Goal: Information Seeking & Learning: Obtain resource

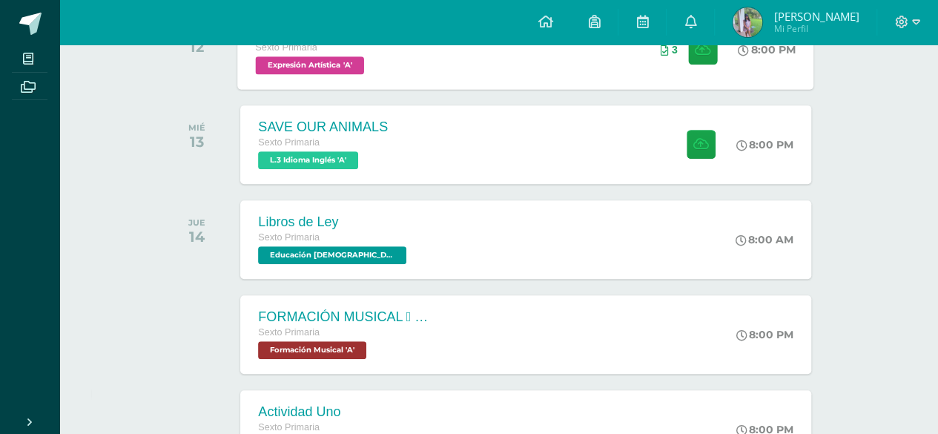
scroll to position [297, 0]
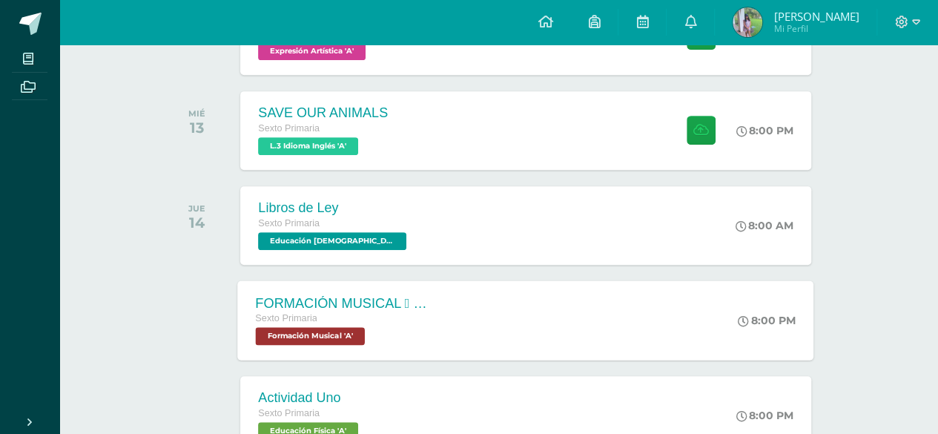
click at [509, 301] on div "FORMACIÓN MUSICAL  ALTERACIONES SIMPLES Sexto Primaria Formación Musical 'A' 8…" at bounding box center [526, 319] width 576 height 79
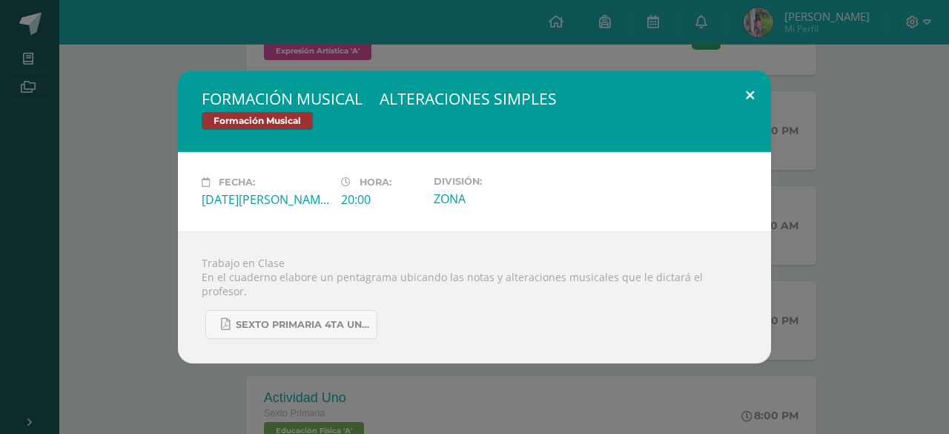
click at [747, 94] on button at bounding box center [750, 95] width 42 height 50
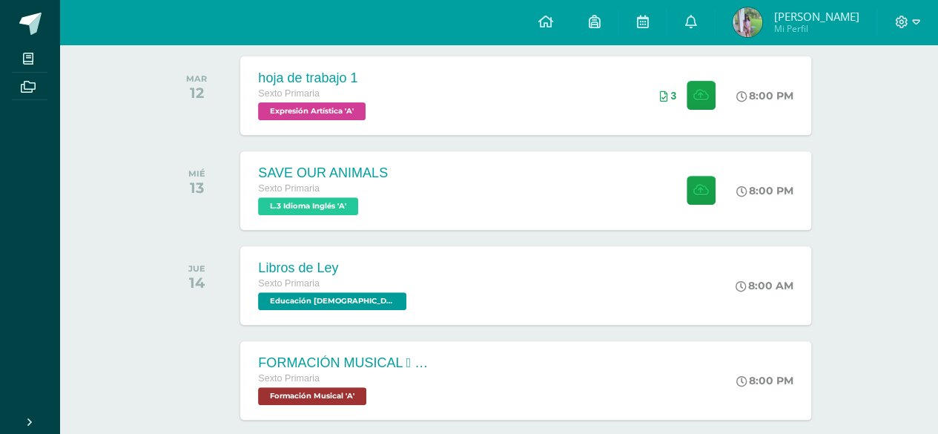
scroll to position [222, 0]
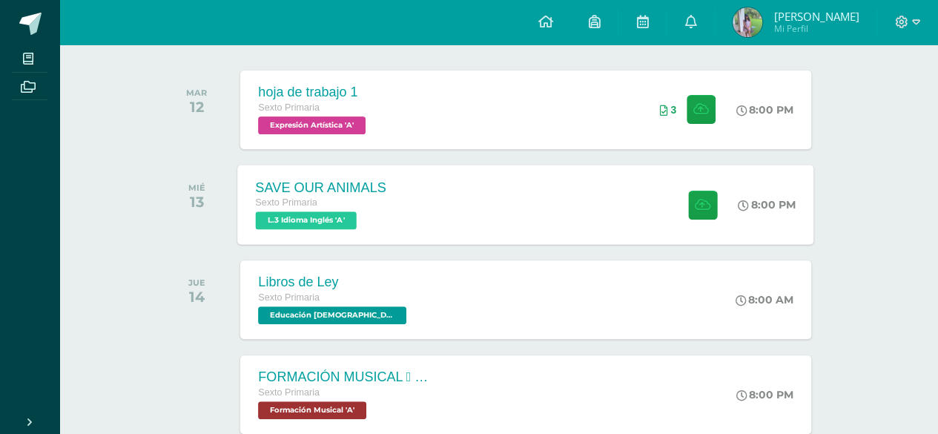
click at [483, 228] on div "SAVE OUR ANIMALS Sexto Primaria L.3 Idioma Inglés 'A' 8:00 PM SAVE OUR ANIMALS …" at bounding box center [526, 204] width 576 height 79
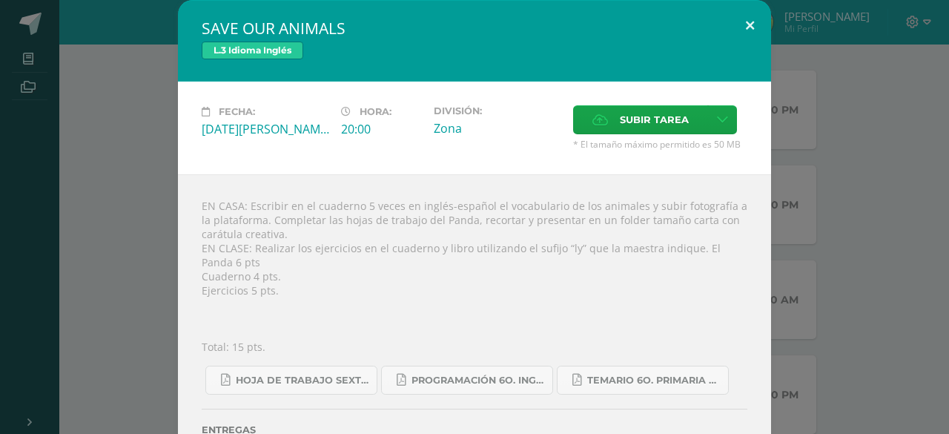
click at [747, 24] on button at bounding box center [750, 25] width 42 height 50
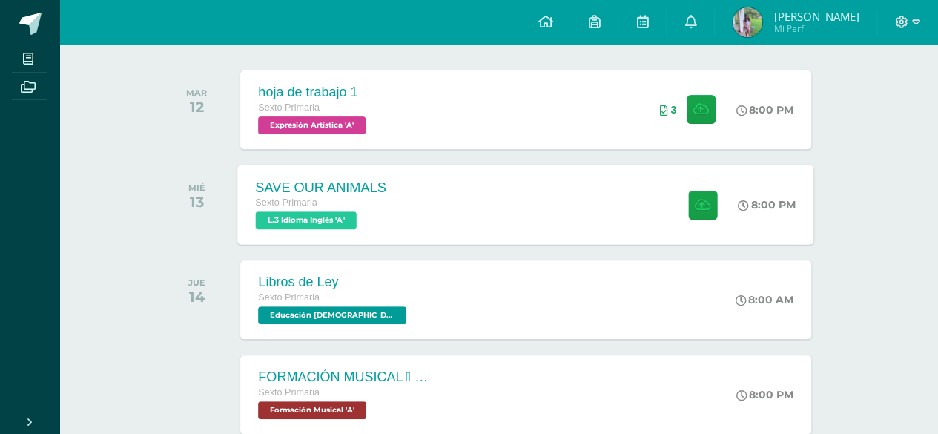
click at [632, 232] on div "SAVE OUR ANIMALS Sexto Primaria L.3 Idioma Inglés 'A' 8:00 PM SAVE OUR ANIMALS …" at bounding box center [526, 204] width 576 height 79
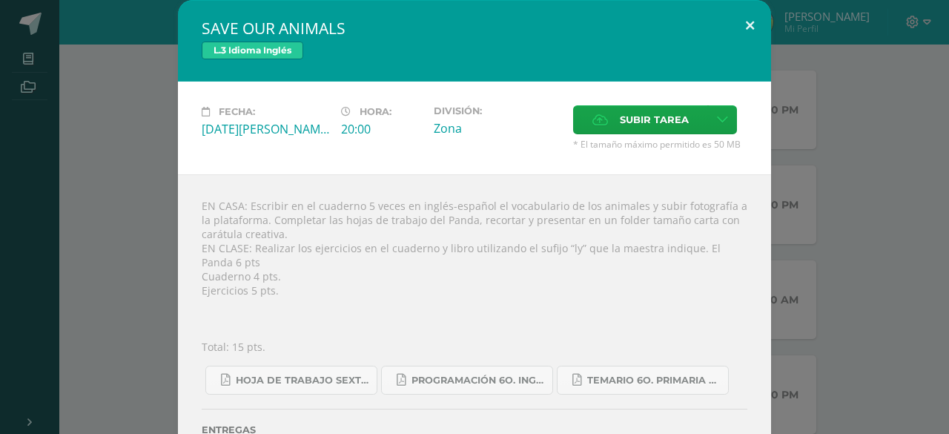
click at [748, 29] on button at bounding box center [750, 25] width 42 height 50
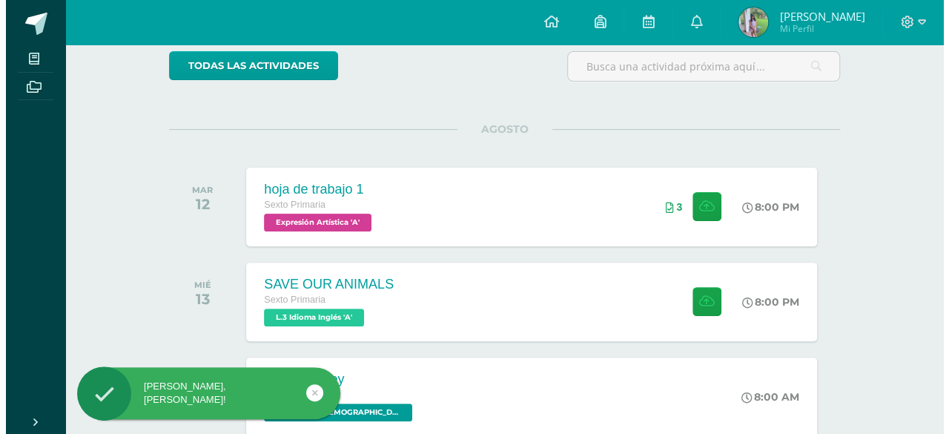
scroll to position [148, 0]
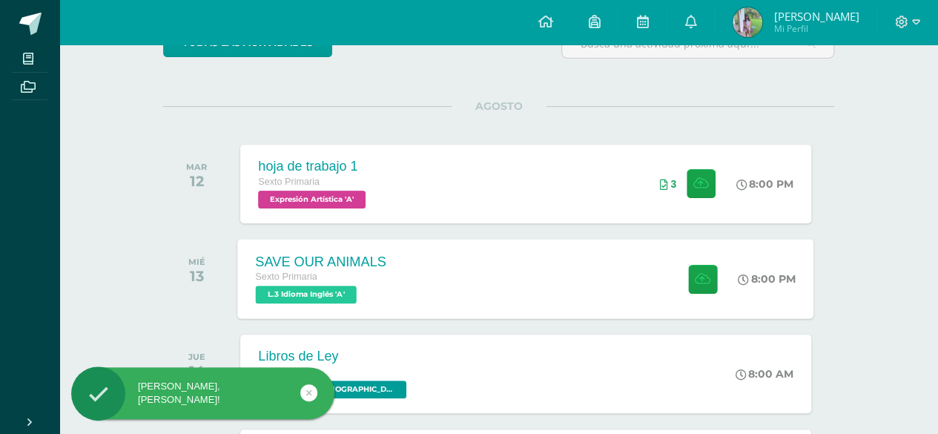
click at [500, 261] on div "SAVE OUR ANIMALS Sexto Primaria L.3 Idioma Inglés 'A' 8:00 PM SAVE OUR ANIMALS …" at bounding box center [526, 278] width 576 height 79
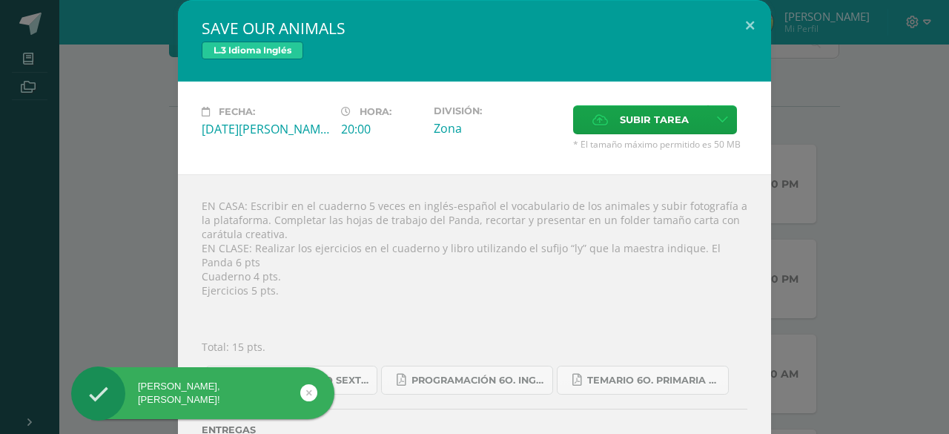
click at [345, 383] on div "[PERSON_NAME], [PERSON_NAME]!" at bounding box center [226, 395] width 271 height 57
click at [348, 373] on div "[PERSON_NAME], [PERSON_NAME]!" at bounding box center [226, 395] width 271 height 57
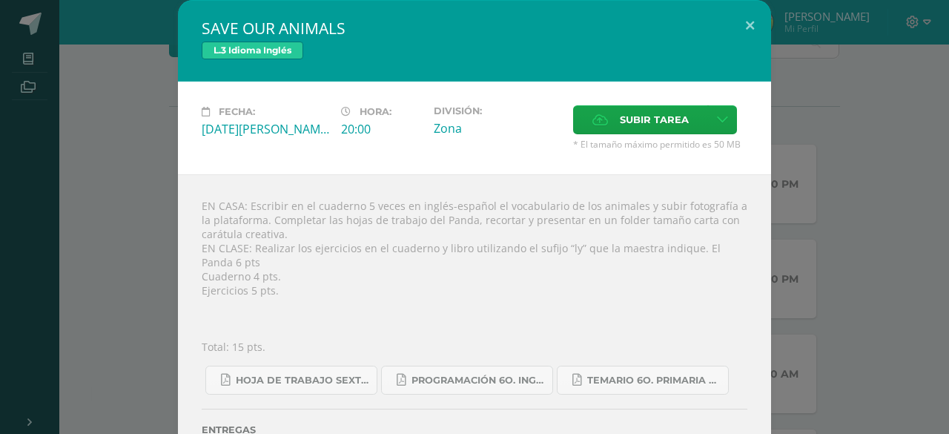
click at [322, 374] on div "[PERSON_NAME], [PERSON_NAME]!" at bounding box center [226, 395] width 271 height 57
click at [319, 377] on span "Hoja de trabajo SEXTO1.pdf" at bounding box center [302, 381] width 133 height 12
click at [441, 375] on span "Programación 6o. Inglés A.pdf" at bounding box center [478, 381] width 133 height 12
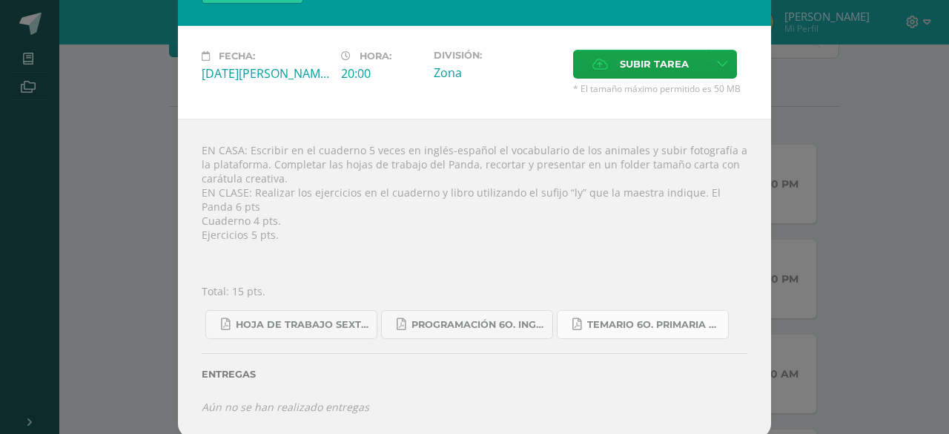
click at [653, 319] on span "Temario 6o. primaria 4-2025.pdf" at bounding box center [653, 325] width 133 height 12
